Goal: Communication & Community: Connect with others

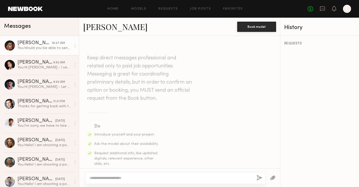
scroll to position [548, 0]
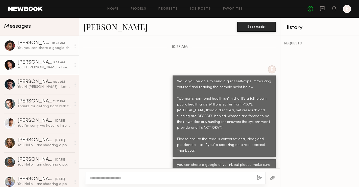
click at [51, 61] on div "[PERSON_NAME]" at bounding box center [35, 62] width 36 height 5
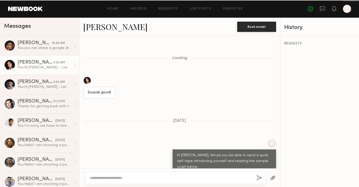
scroll to position [316, 0]
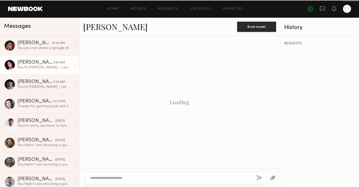
scroll to position [316, 0]
